Goal: Task Accomplishment & Management: Manage account settings

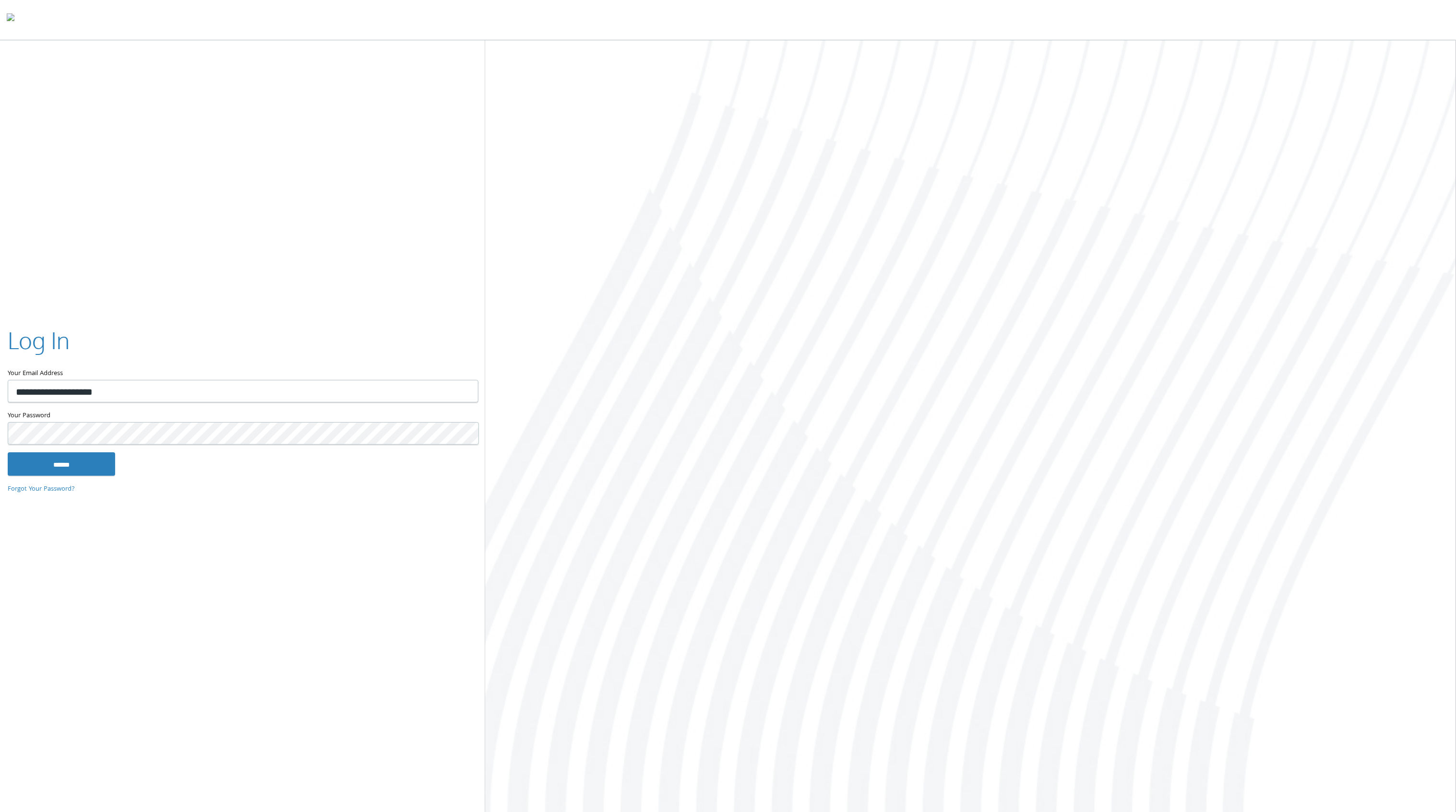
click at [41, 382] on input "**********" at bounding box center [243, 391] width 471 height 23
click at [66, 388] on input "**********" at bounding box center [243, 391] width 471 height 23
type input "**********"
click at [8, 453] on input "******" at bounding box center [62, 464] width 108 height 23
